Goal: Task Accomplishment & Management: Manage account settings

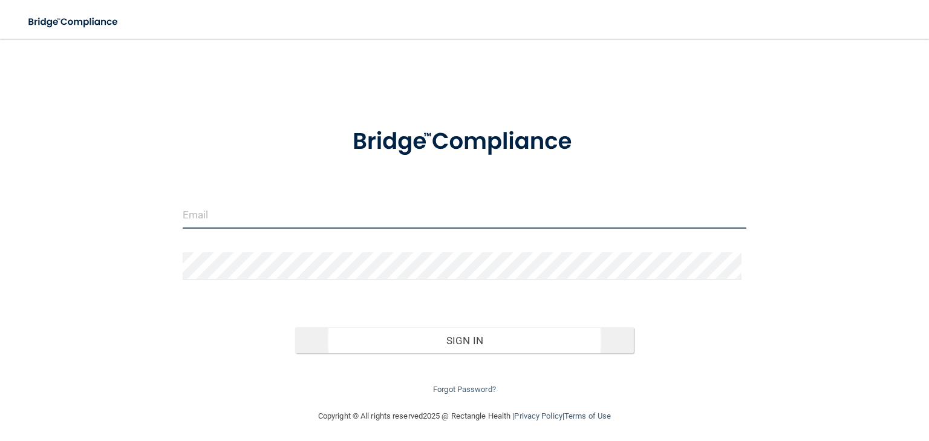
type input "[EMAIL_ADDRESS][DOMAIN_NAME]"
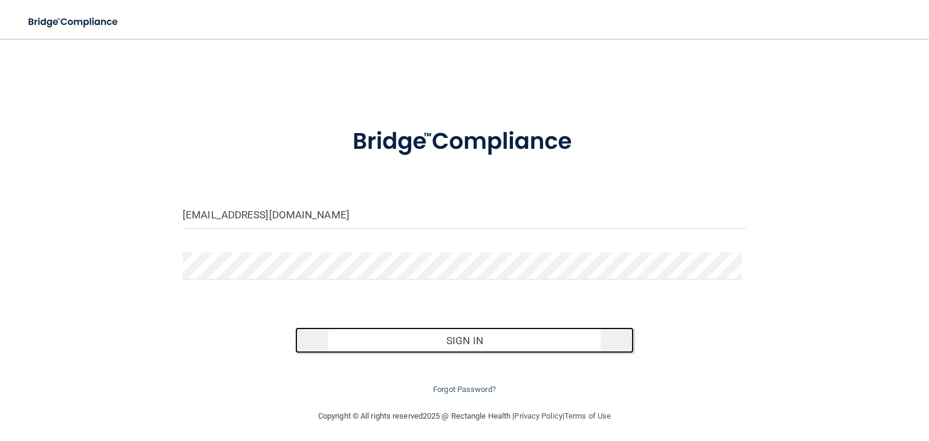
click at [390, 344] on button "Sign In" at bounding box center [464, 340] width 338 height 27
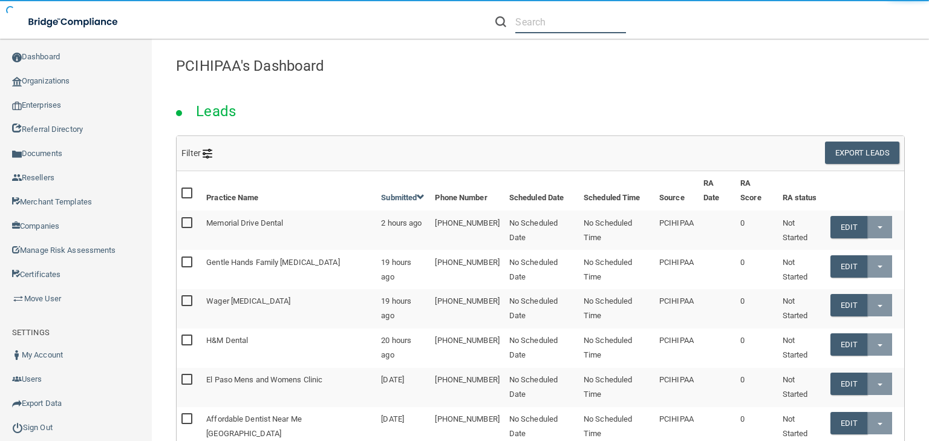
click at [529, 30] on input "text" at bounding box center [570, 22] width 111 height 22
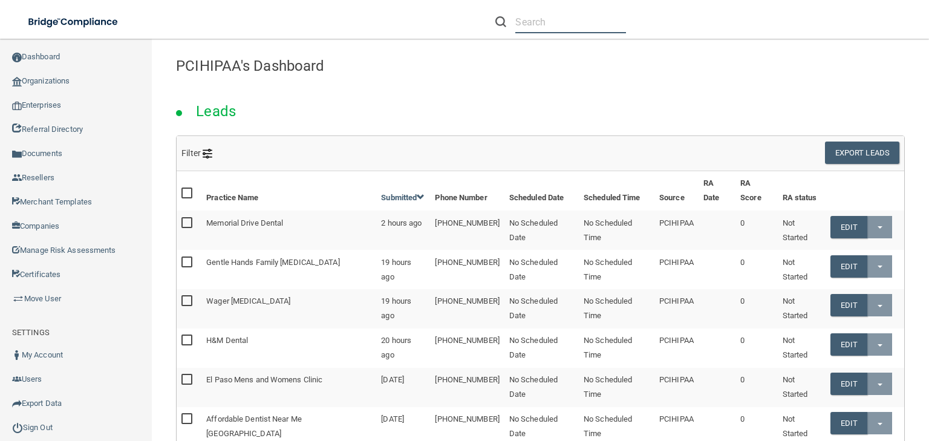
paste input "[PHONE_NUMBER]"
type input "[PHONE_NUMBER]"
click at [552, 28] on input "[PHONE_NUMBER]" at bounding box center [570, 22] width 111 height 22
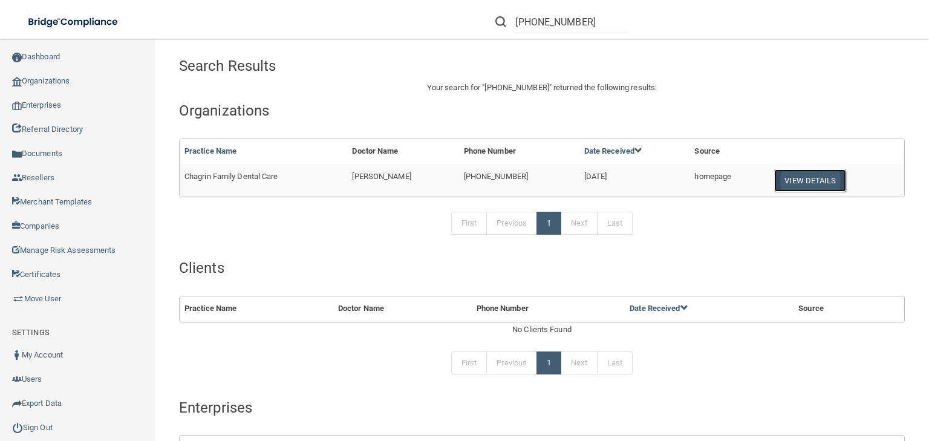
click at [803, 180] on button "View Details" at bounding box center [809, 180] width 71 height 22
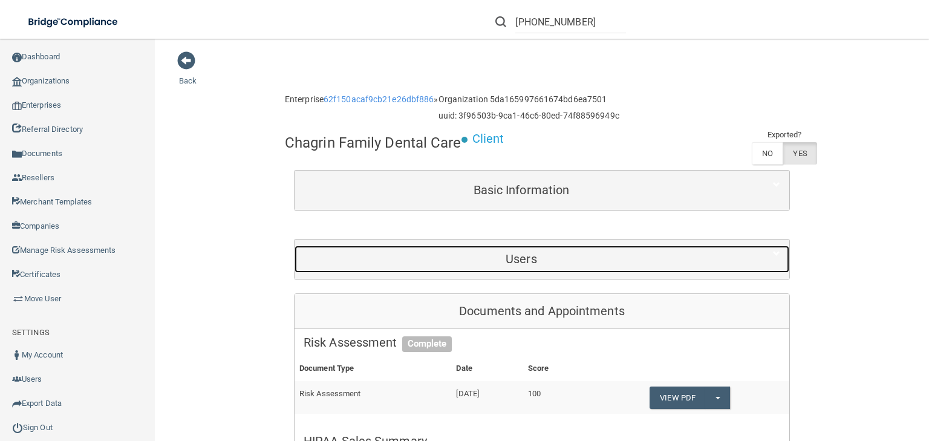
click at [528, 252] on h5 "Users" at bounding box center [522, 258] width 436 height 13
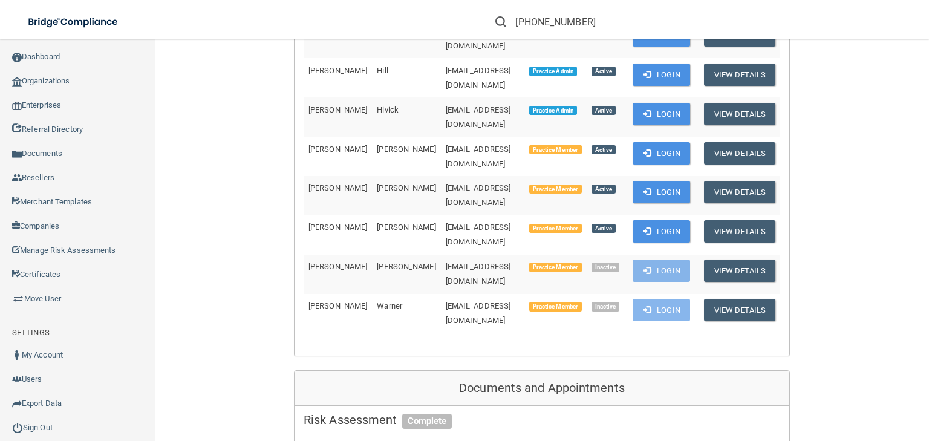
scroll to position [242, 0]
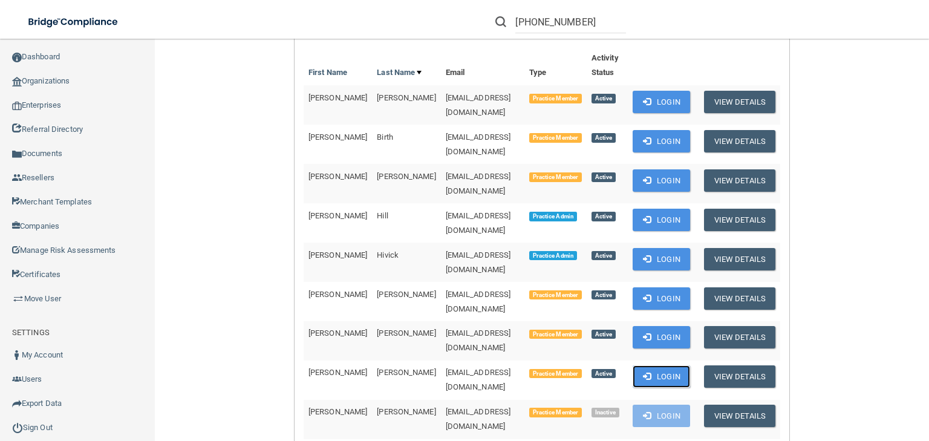
click at [650, 372] on span at bounding box center [647, 376] width 8 height 8
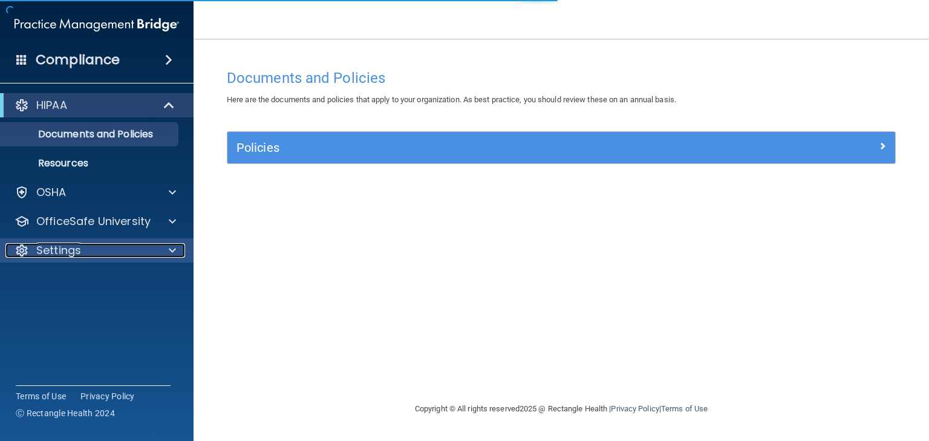
click at [132, 251] on div "Settings" at bounding box center [80, 250] width 150 height 15
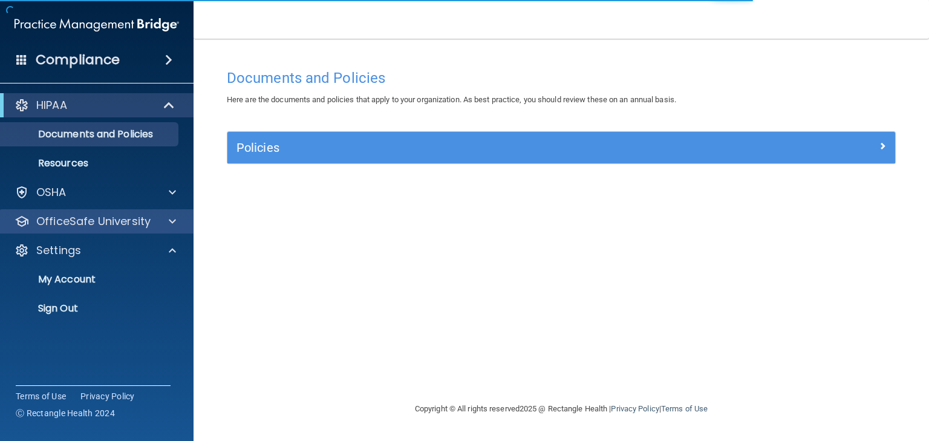
click at [113, 229] on div "OfficeSafe University" at bounding box center [97, 221] width 194 height 24
click at [141, 224] on p "OfficeSafe University" at bounding box center [93, 221] width 114 height 15
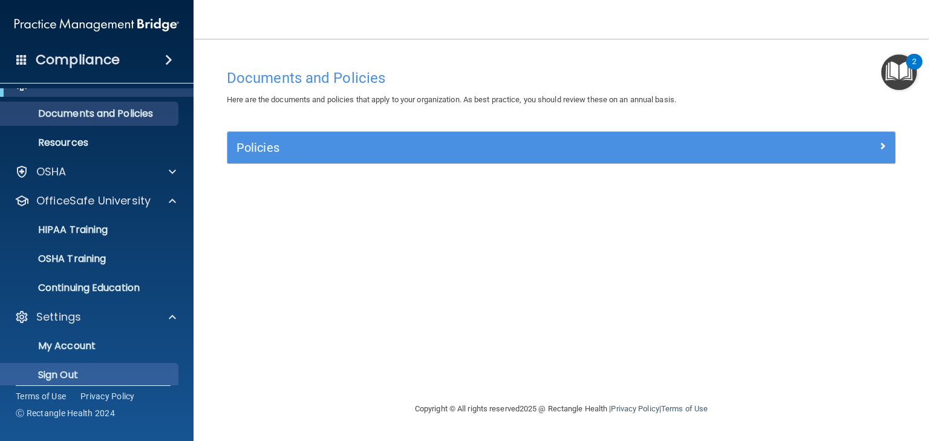
scroll to position [31, 0]
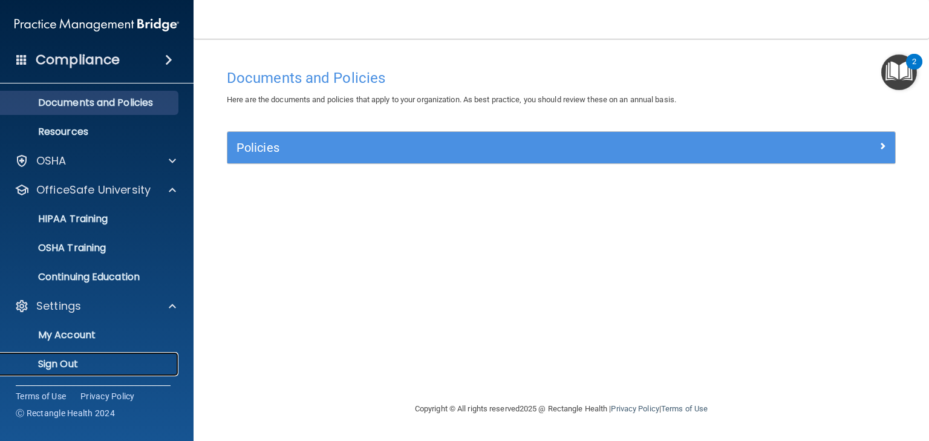
click at [123, 365] on p "Sign Out" at bounding box center [90, 364] width 165 height 12
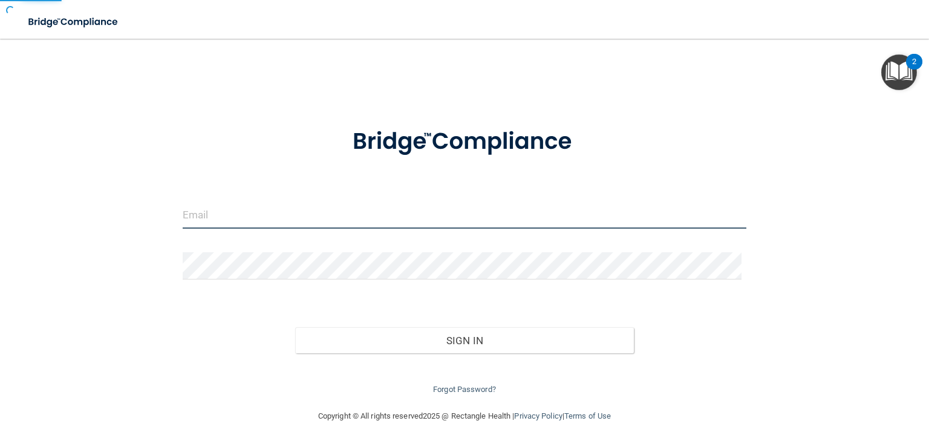
type input "[EMAIL_ADDRESS][DOMAIN_NAME]"
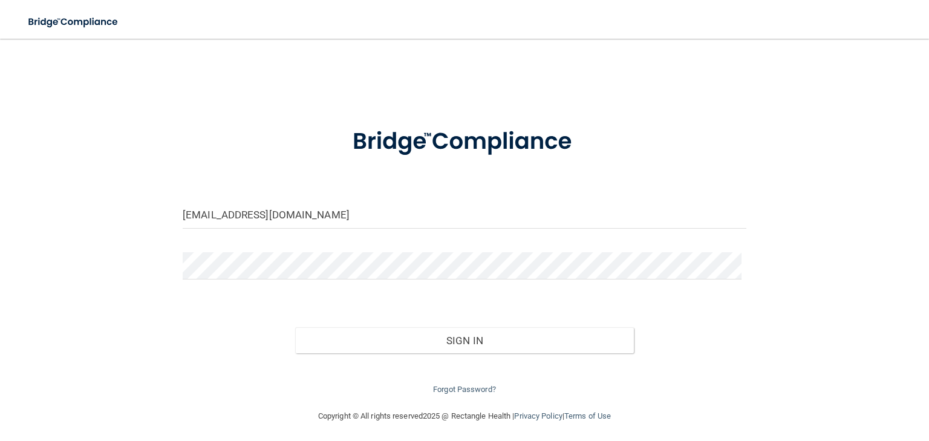
drag, startPoint x: 390, startPoint y: 373, endPoint x: 385, endPoint y: 356, distance: 17.8
click at [390, 373] on div "Forgot Password?" at bounding box center [465, 375] width 582 height 44
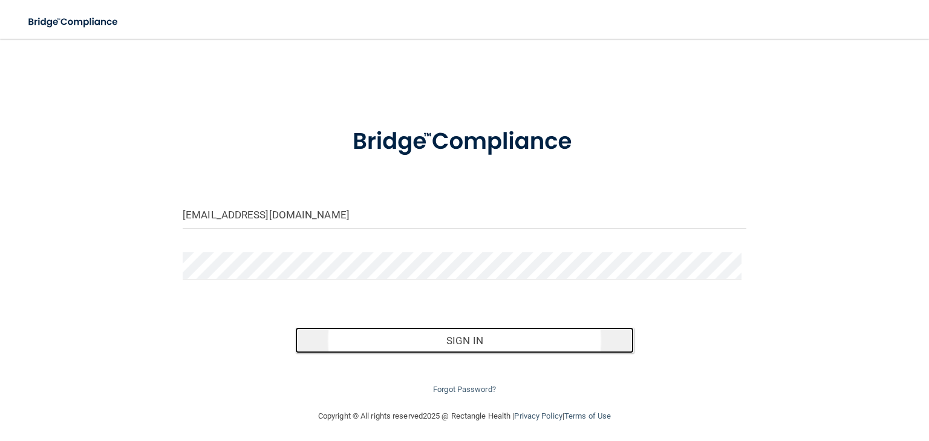
click at [381, 341] on button "Sign In" at bounding box center [464, 340] width 338 height 27
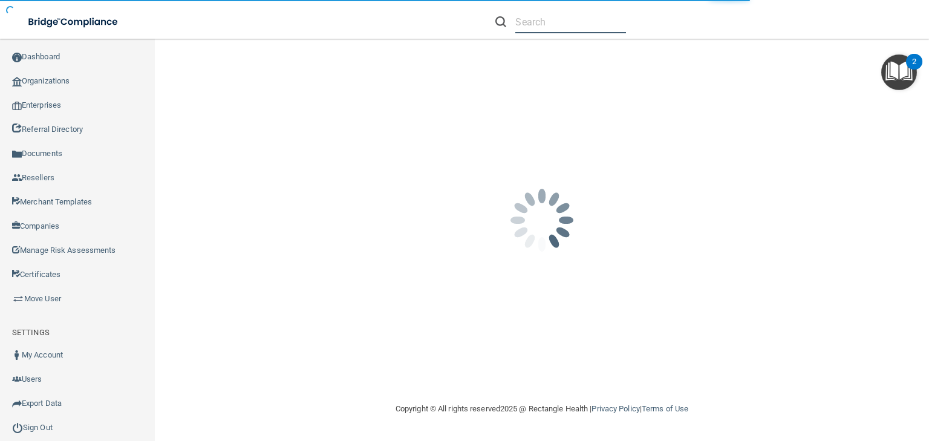
click at [560, 30] on input "text" at bounding box center [570, 22] width 111 height 22
paste input "Community Dental of Walled Lake"
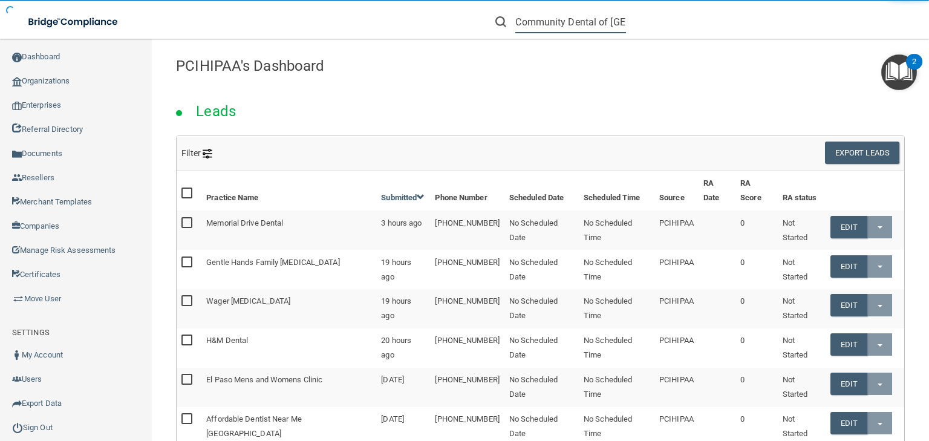
scroll to position [0, 41]
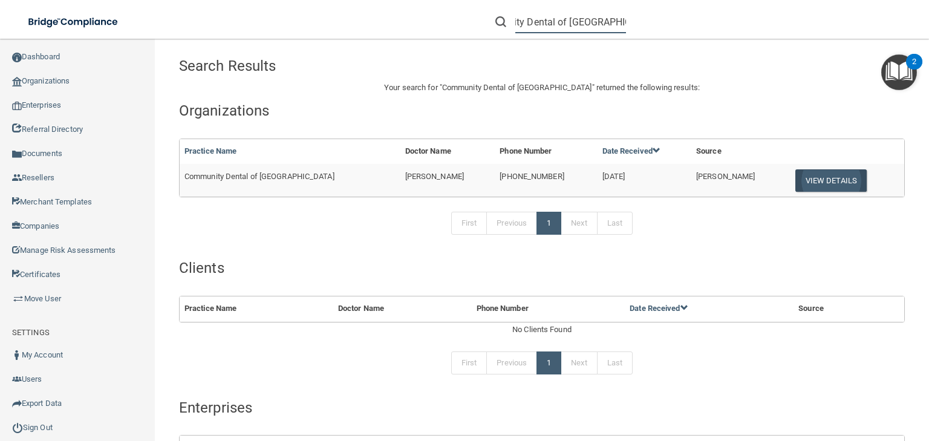
type input "Community Dental of Walled Lake"
click at [830, 179] on button "View Details" at bounding box center [831, 180] width 71 height 22
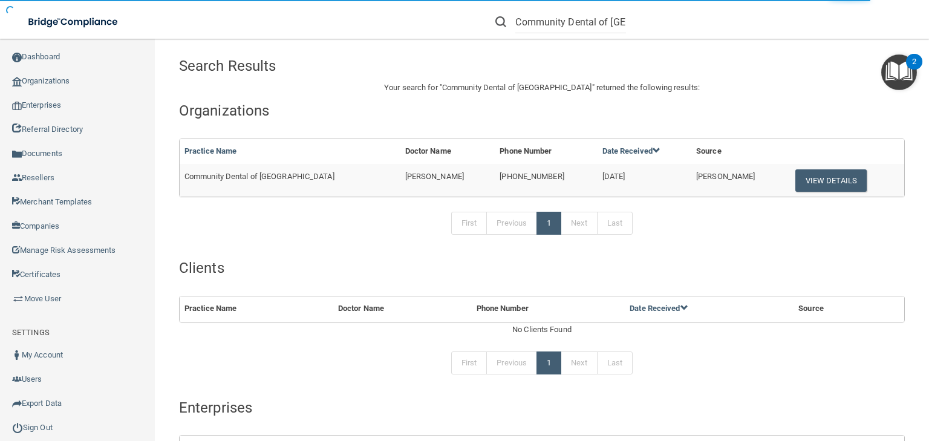
click at [560, 173] on span "(248) 669-3434" at bounding box center [532, 176] width 64 height 9
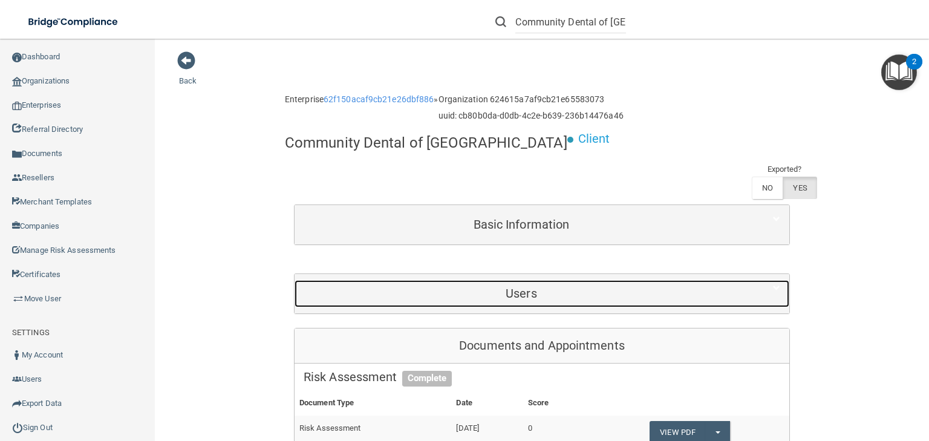
click at [414, 287] on h5 "Users" at bounding box center [522, 293] width 436 height 13
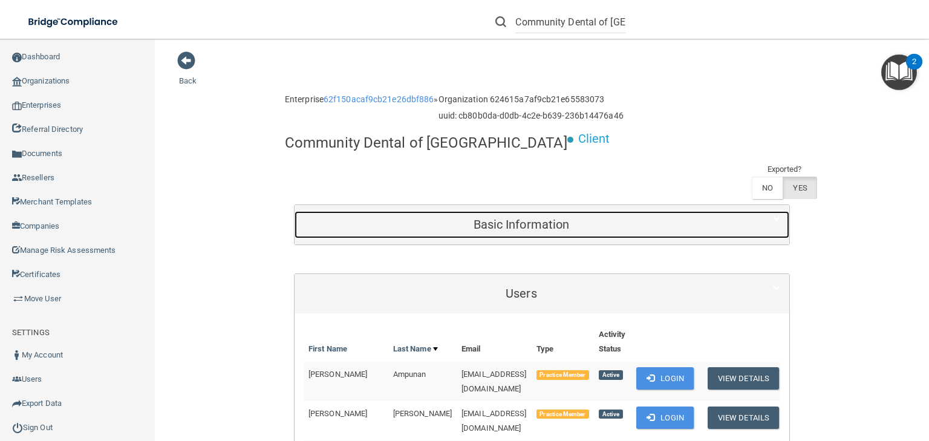
click at [469, 215] on div "Basic Information" at bounding box center [522, 224] width 454 height 27
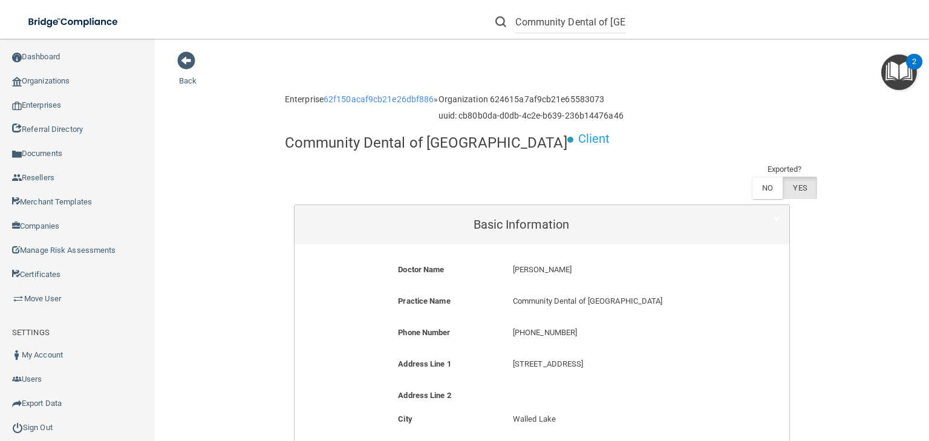
click at [543, 334] on p "(248) 669-3434" at bounding box center [618, 332] width 211 height 15
copy form "(248) 669-3434"
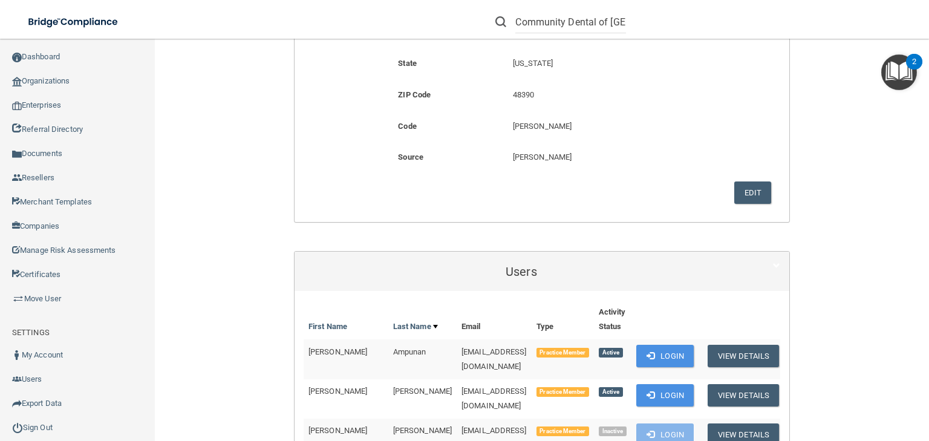
scroll to position [629, 0]
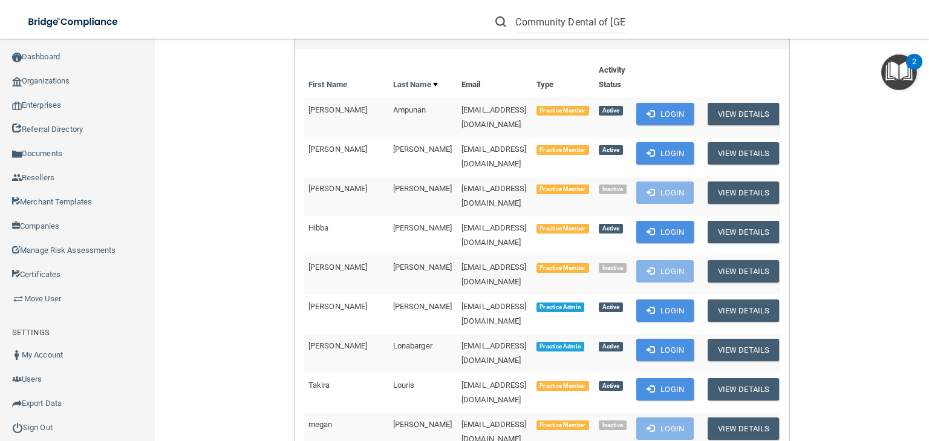
click at [515, 255] on td "jackman570@gmail.com" at bounding box center [494, 274] width 75 height 39
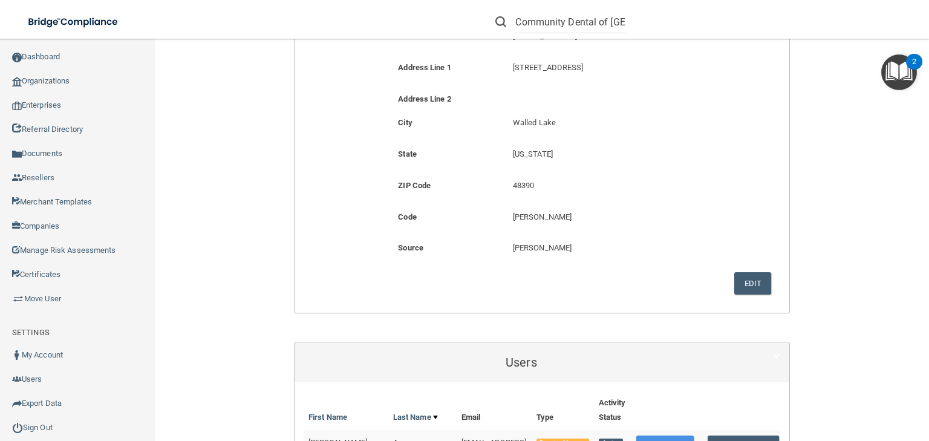
scroll to position [194, 0]
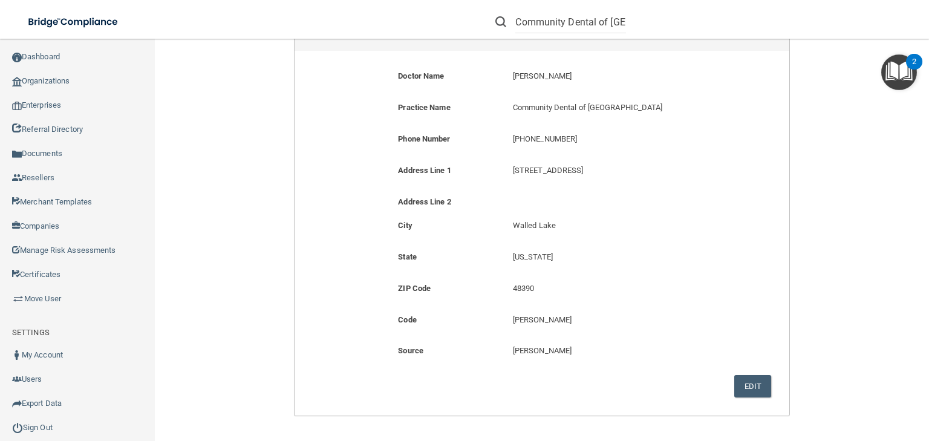
click at [533, 128] on div "Practice Name Community Dental of Walled Lake Community Dental of Walled Lake" at bounding box center [542, 115] width 477 height 31
click at [532, 141] on p "(248) 669-3434" at bounding box center [618, 139] width 211 height 15
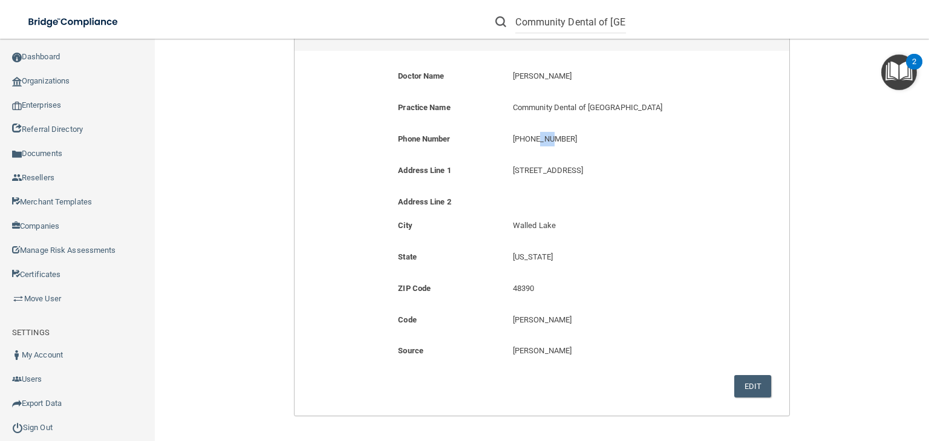
click at [533, 141] on p "(248) 669-3434" at bounding box center [618, 139] width 211 height 15
click at [535, 140] on p "(248) 669-3434" at bounding box center [618, 139] width 211 height 15
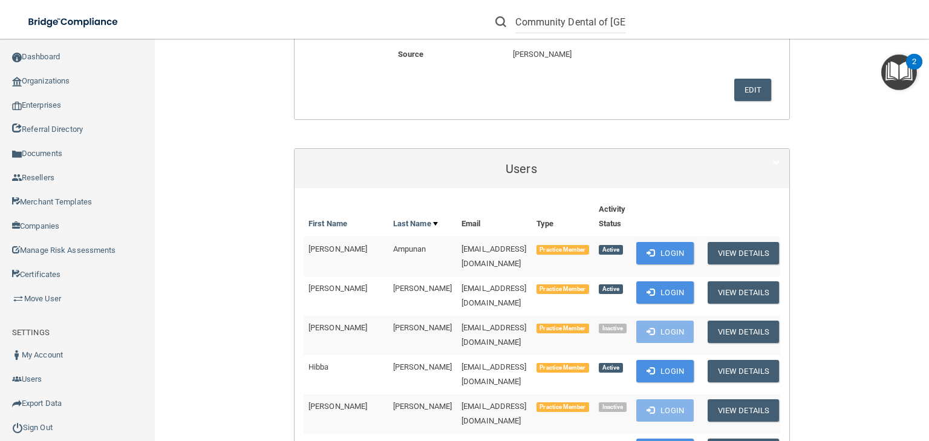
scroll to position [532, 0]
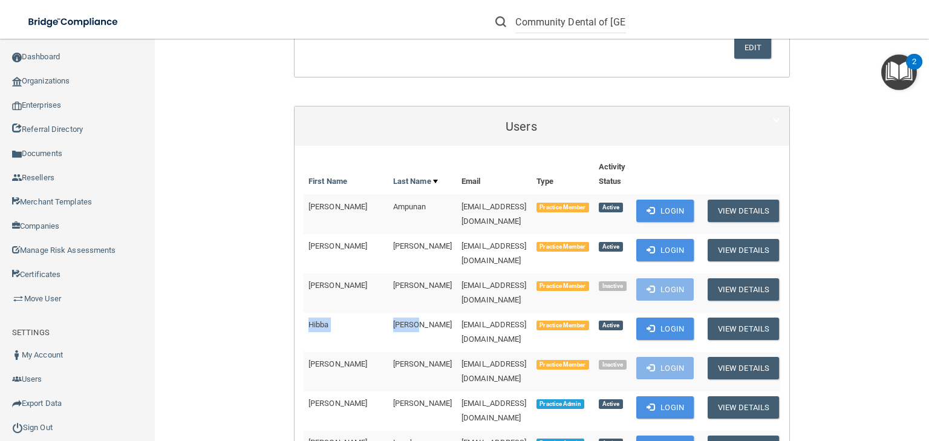
drag, startPoint x: 380, startPoint y: 307, endPoint x: 304, endPoint y: 306, distance: 76.2
click at [304, 313] on tr "Hibba George hibajgeorge@gmail.com Practice Member Active Login View Details" at bounding box center [544, 332] width 480 height 39
click at [322, 315] on td "Hibba" at bounding box center [346, 332] width 85 height 39
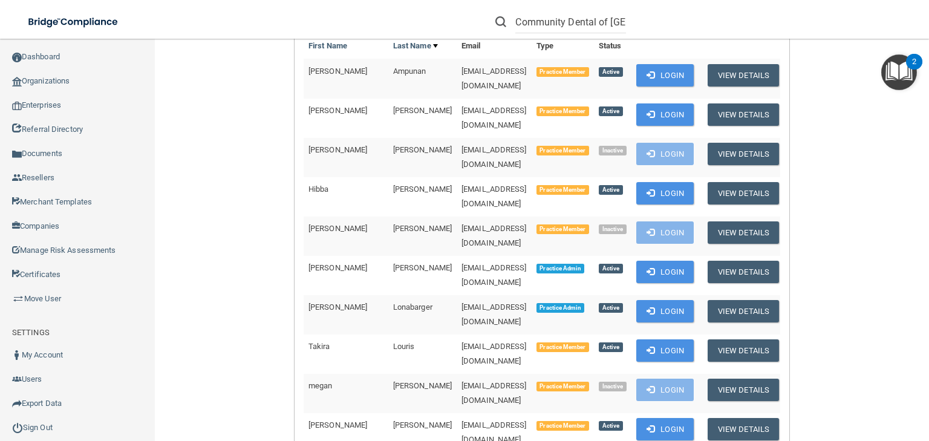
scroll to position [774, 0]
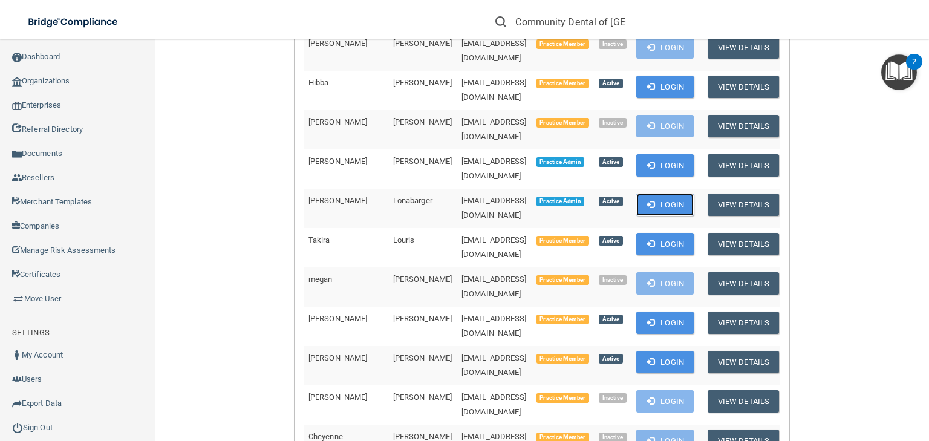
click at [694, 194] on button "Login" at bounding box center [664, 205] width 57 height 22
click at [685, 76] on button "Login" at bounding box center [664, 87] width 57 height 22
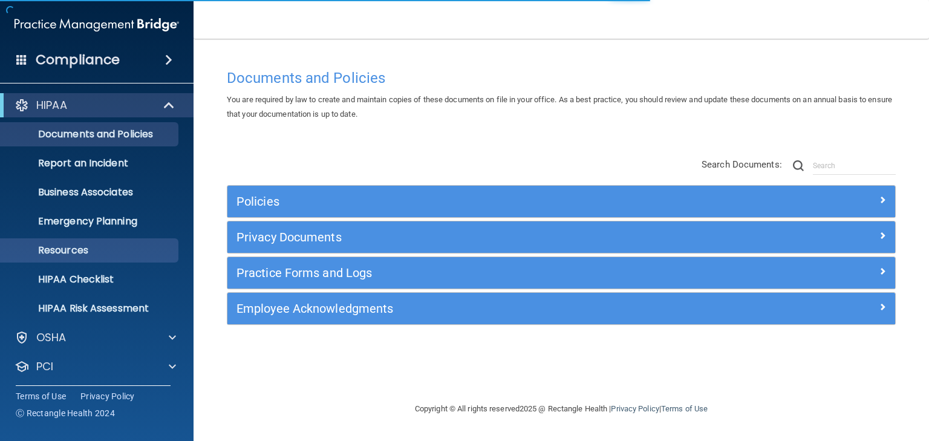
scroll to position [61, 0]
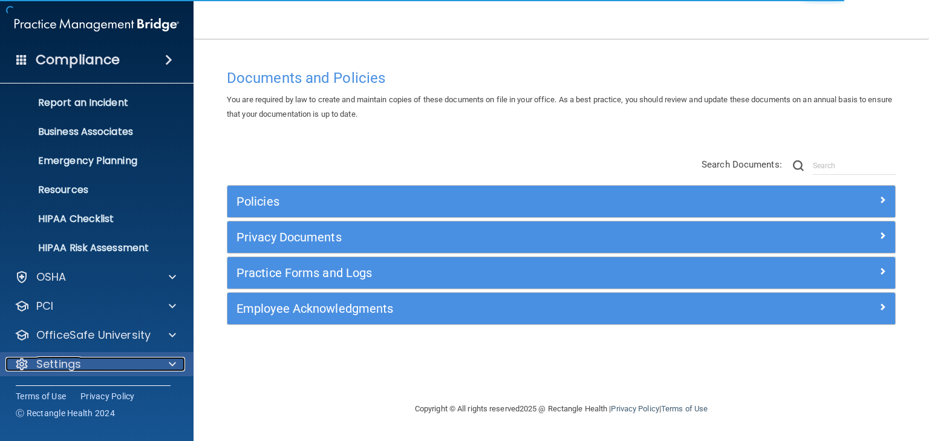
click at [80, 358] on p "Settings" at bounding box center [58, 364] width 45 height 15
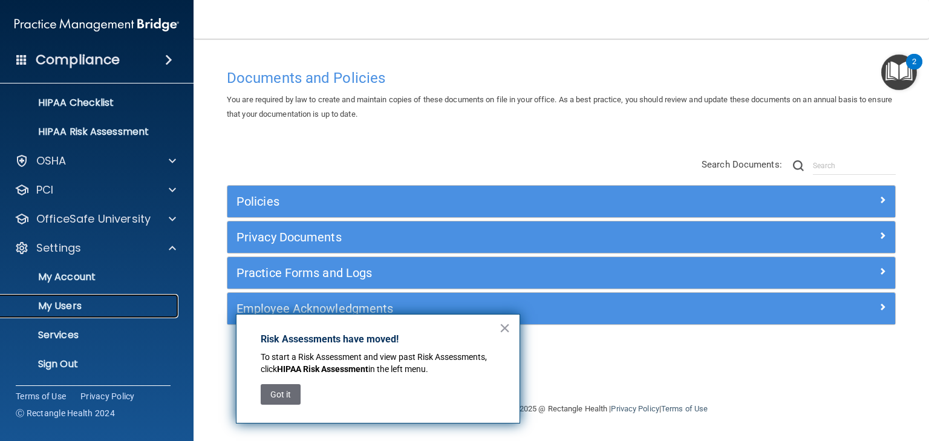
click at [126, 312] on link "My Users" at bounding box center [83, 306] width 191 height 24
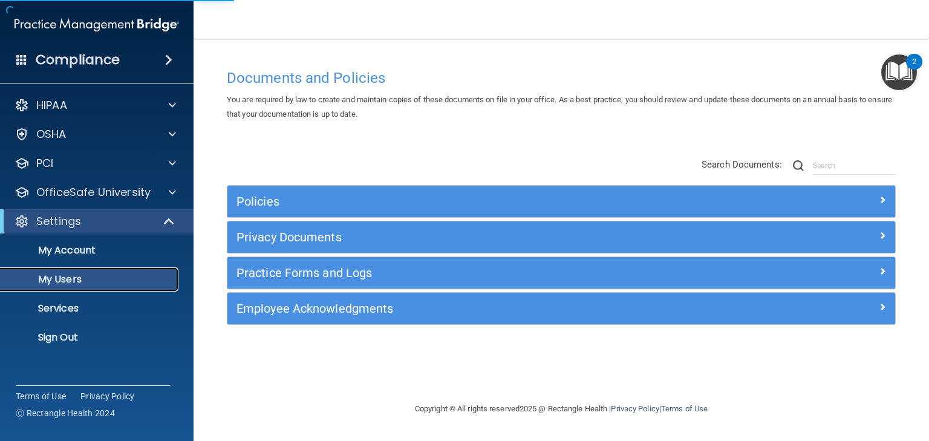
select select "20"
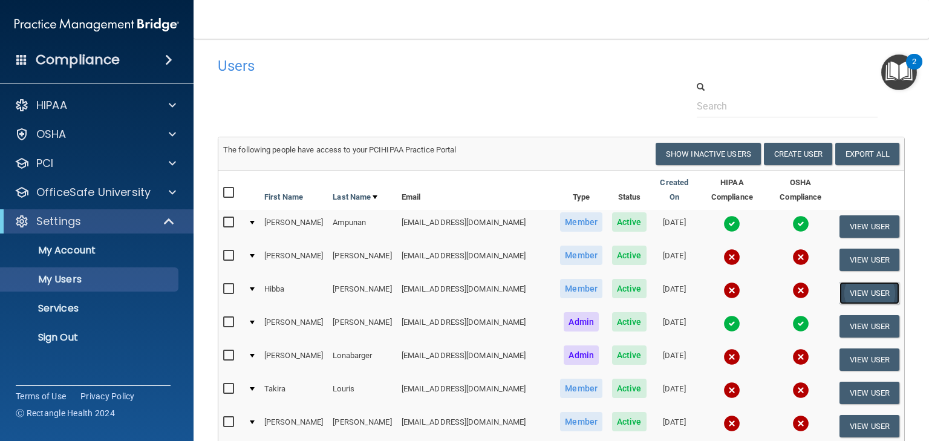
click at [840, 283] on button "View User" at bounding box center [870, 293] width 60 height 22
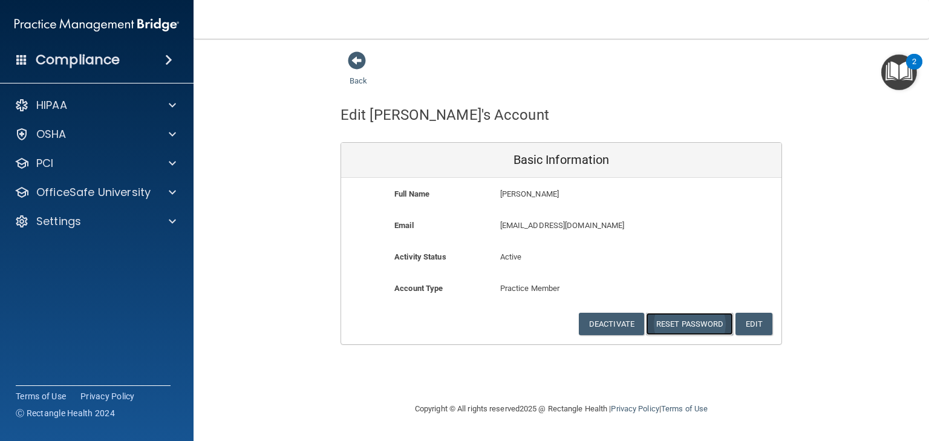
click at [684, 318] on button "Reset Password" at bounding box center [689, 324] width 87 height 22
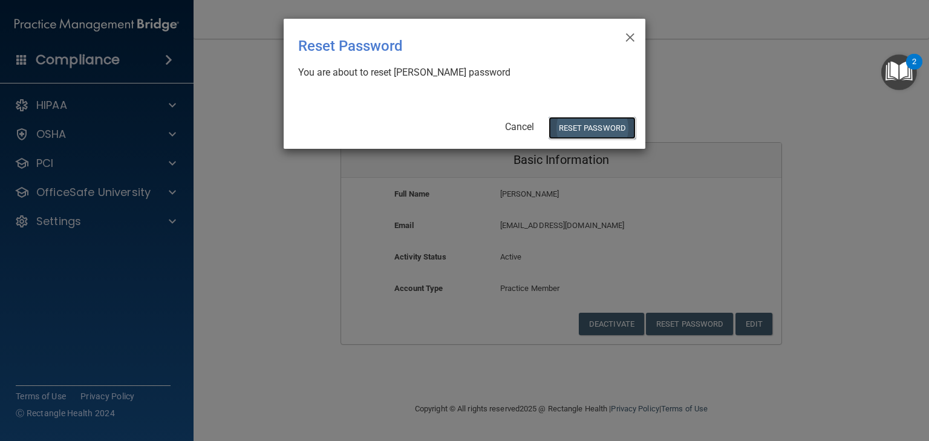
click at [573, 133] on button "Reset Password" at bounding box center [592, 128] width 87 height 22
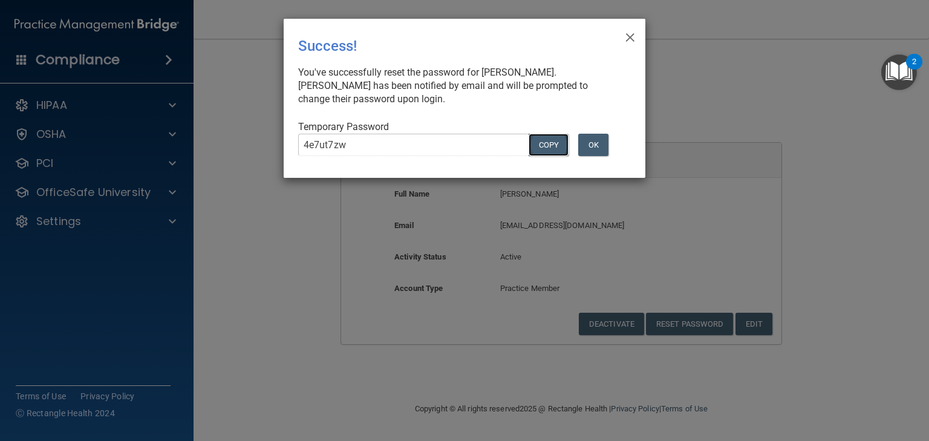
click at [551, 144] on button "COPY" at bounding box center [549, 145] width 40 height 22
click at [549, 145] on button "Copy" at bounding box center [549, 145] width 40 height 22
click at [593, 148] on button "OK" at bounding box center [593, 145] width 30 height 22
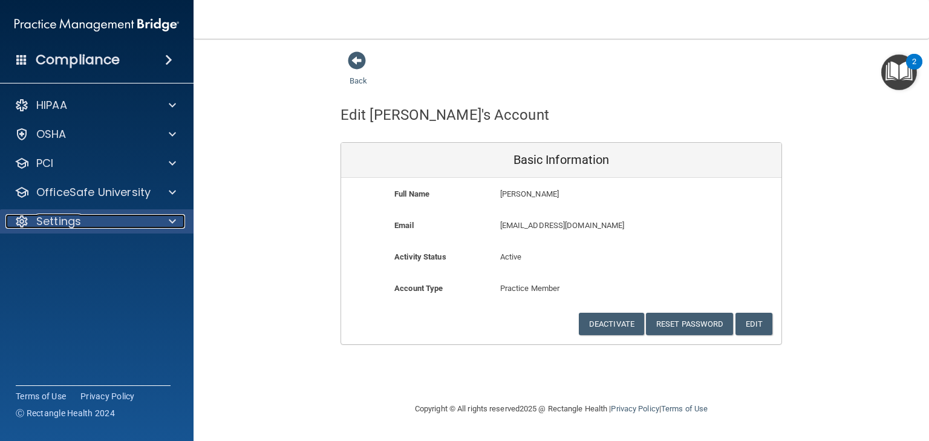
click at [142, 216] on div "Settings" at bounding box center [80, 221] width 150 height 15
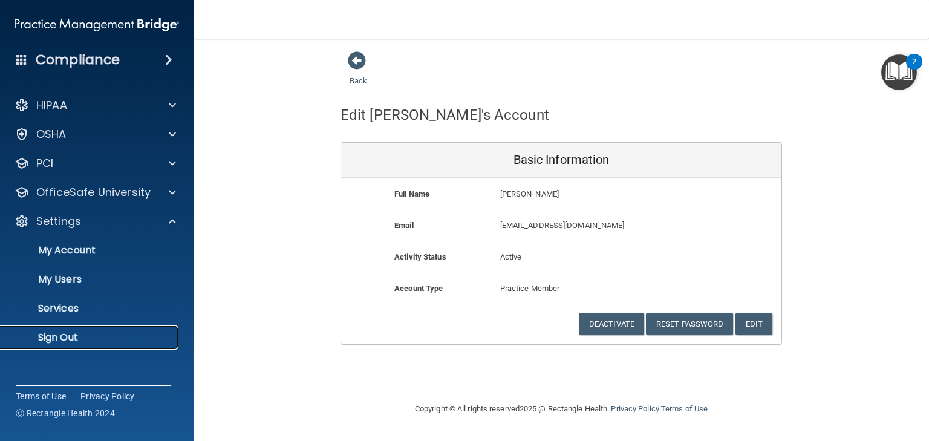
click at [111, 332] on p "Sign Out" at bounding box center [90, 338] width 165 height 12
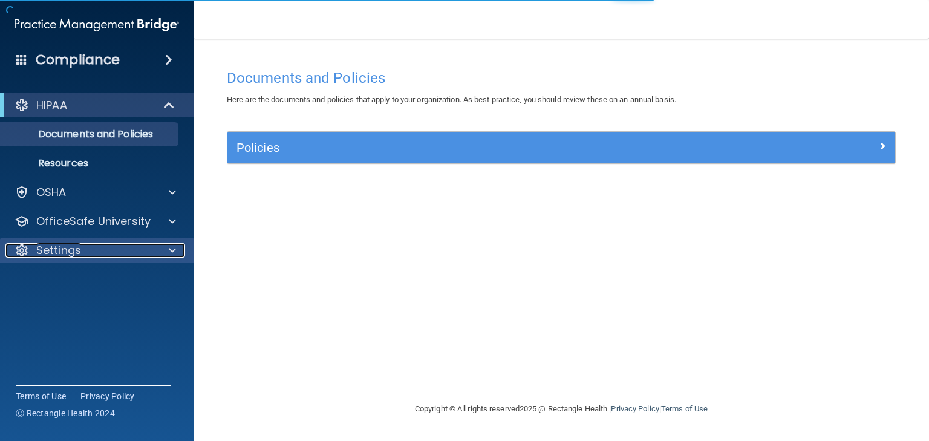
click at [140, 244] on div "Settings" at bounding box center [80, 250] width 150 height 15
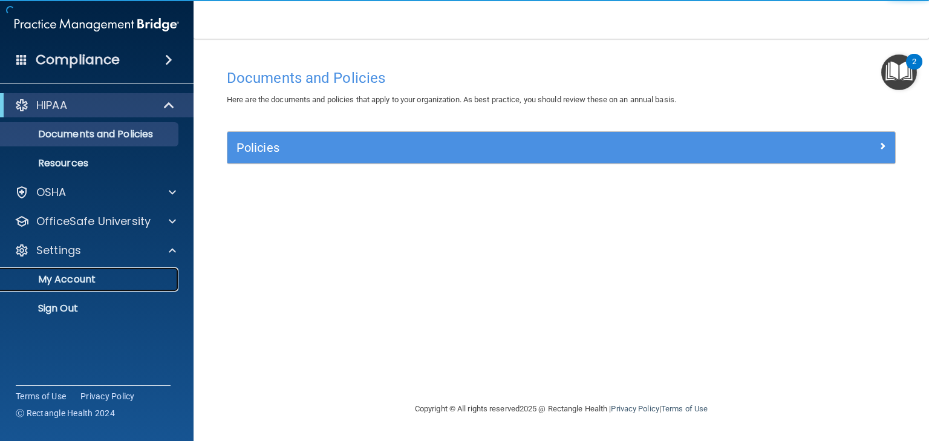
click at [141, 281] on p "My Account" at bounding box center [90, 279] width 165 height 12
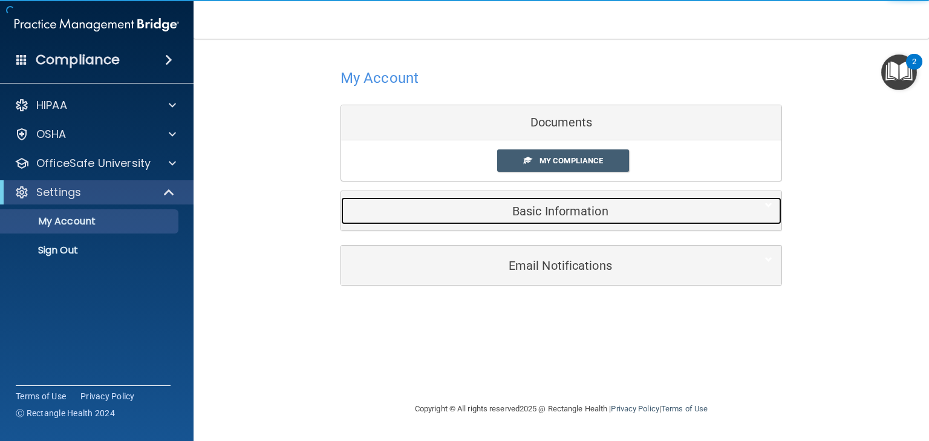
click at [463, 220] on div "Basic Information" at bounding box center [543, 210] width 404 height 27
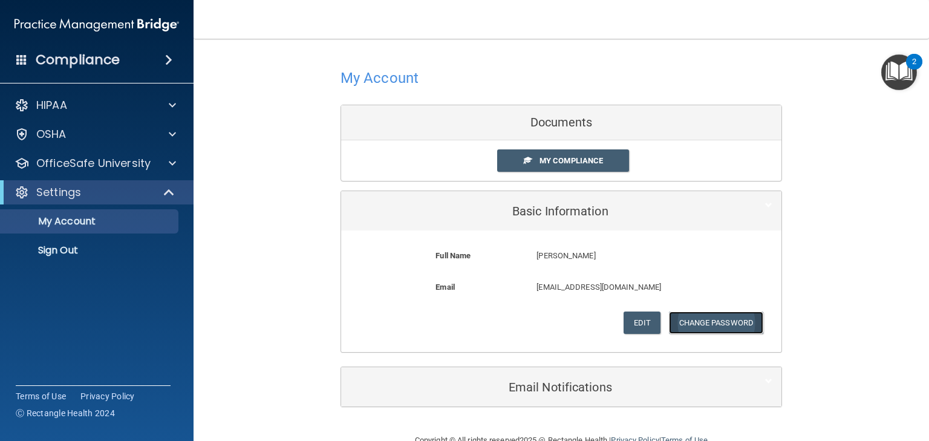
click at [690, 327] on button "Change Password" at bounding box center [716, 323] width 95 height 22
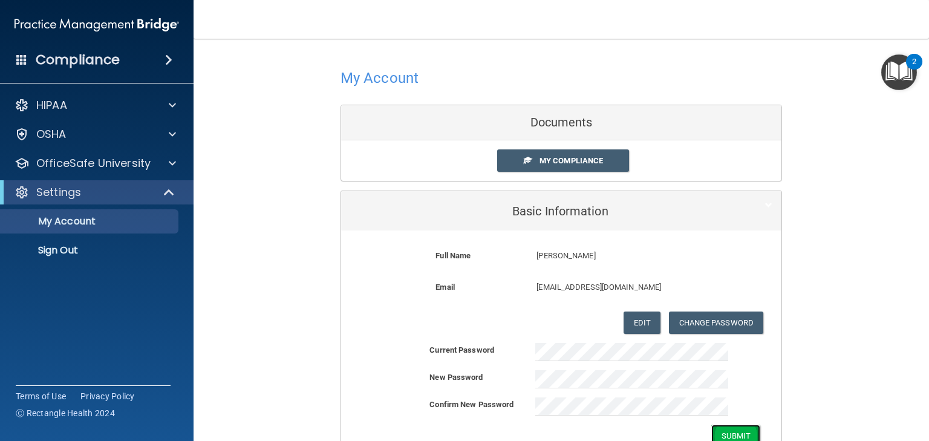
click at [731, 432] on button "Submit" at bounding box center [735, 436] width 49 height 22
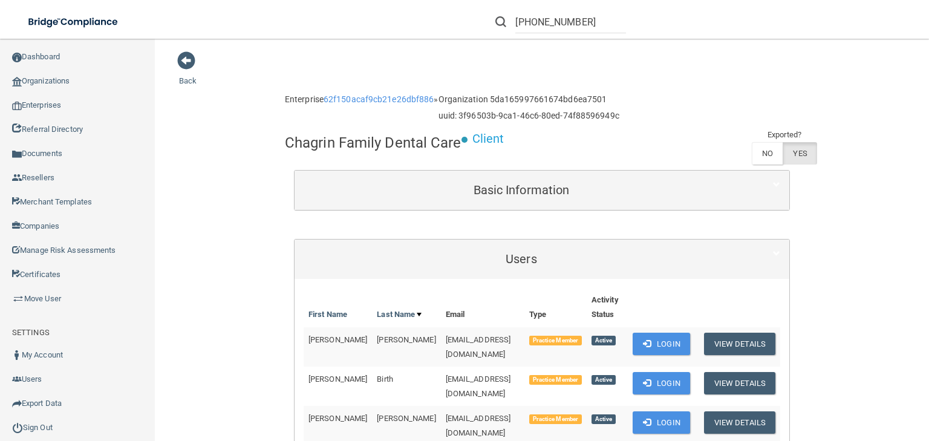
scroll to position [242, 0]
